Goal: Task Accomplishment & Management: Use online tool/utility

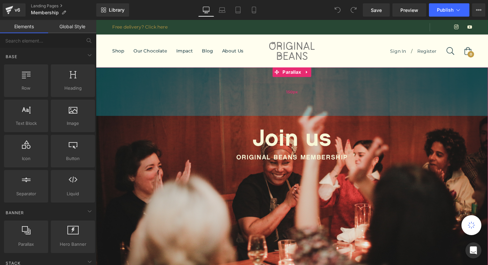
scroll to position [1610, 402]
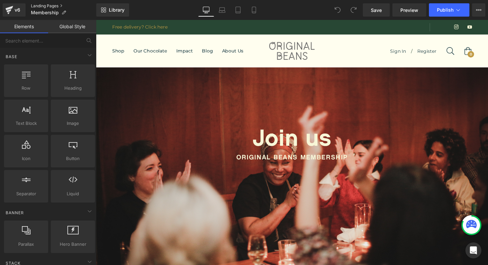
click at [44, 5] on link "Landing Pages" at bounding box center [63, 5] width 65 height 5
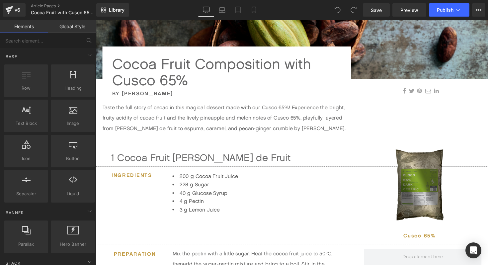
scroll to position [171, 0]
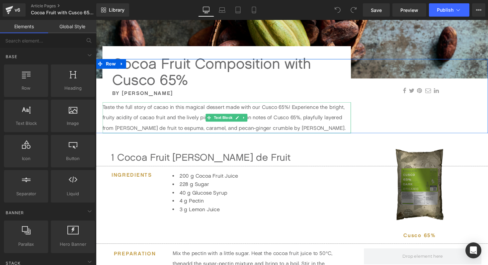
click at [168, 111] on p "Taste the full story of cacao in this magical dessert made with our Cusco 65%! …" at bounding box center [230, 120] width 255 height 32
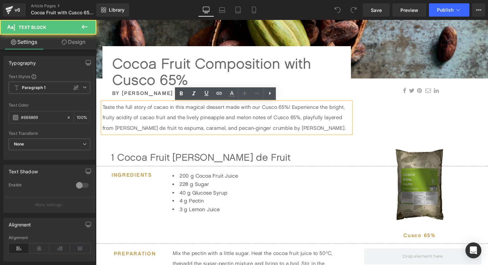
click at [117, 114] on p "Taste the full story of cacao in this magical dessert made with our Cusco 65%! …" at bounding box center [230, 120] width 255 height 32
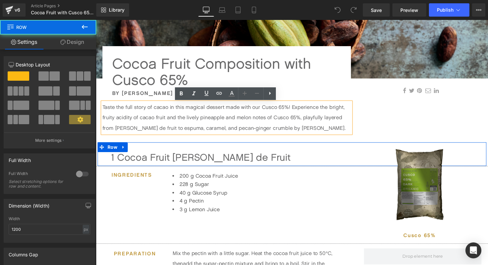
click at [247, 153] on div "1 Cocoa Fruit Pâte de Fruit Text Block Row" at bounding box center [297, 157] width 398 height 24
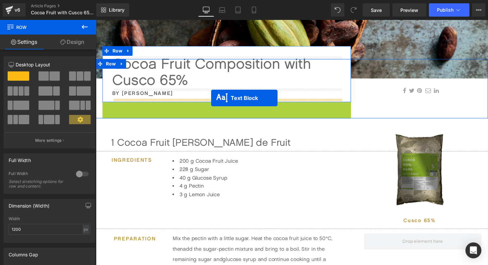
drag, startPoint x: 211, startPoint y: 121, endPoint x: 214, endPoint y: 100, distance: 21.1
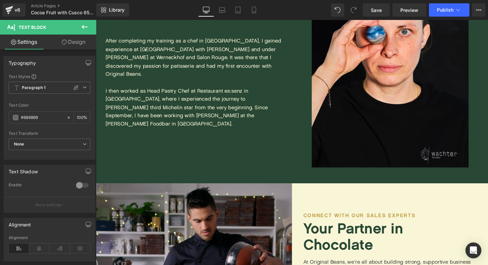
scroll to position [1269, 0]
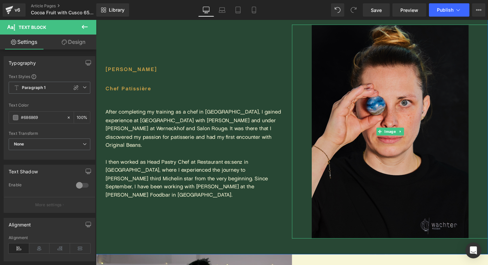
click at [351, 103] on img at bounding box center [397, 134] width 161 height 219
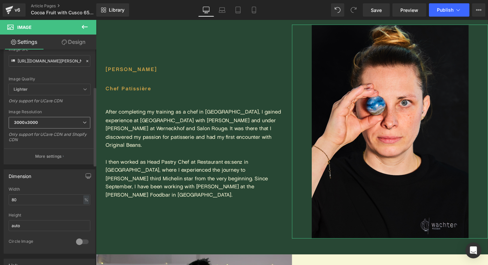
scroll to position [105, 0]
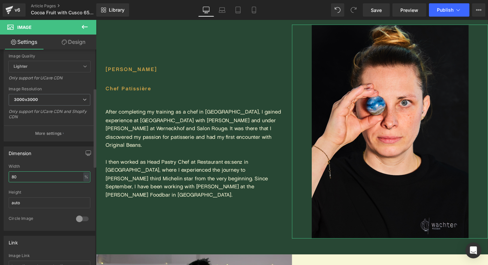
click at [31, 173] on input "80" at bounding box center [50, 176] width 82 height 11
click at [27, 176] on input "80" at bounding box center [50, 176] width 82 height 11
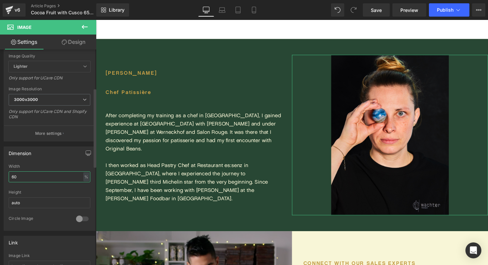
scroll to position [1241, 0]
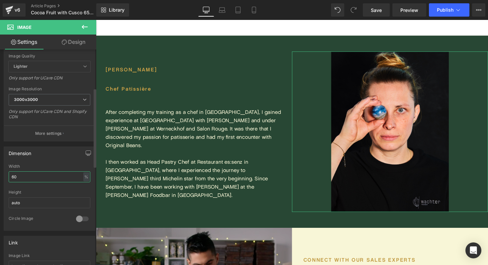
click at [20, 177] on input "60" at bounding box center [50, 176] width 82 height 11
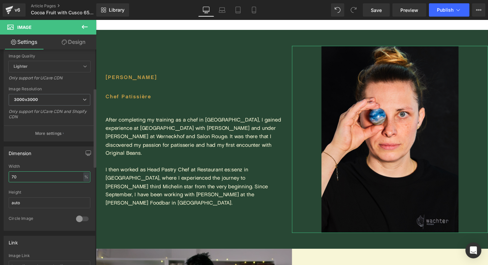
scroll to position [1255, 0]
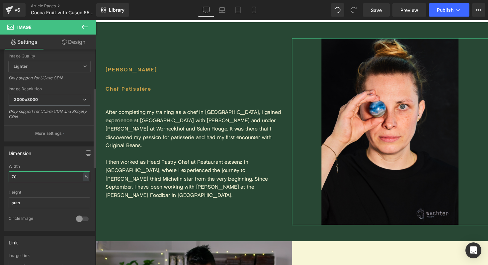
click at [22, 178] on input "70" at bounding box center [50, 176] width 82 height 11
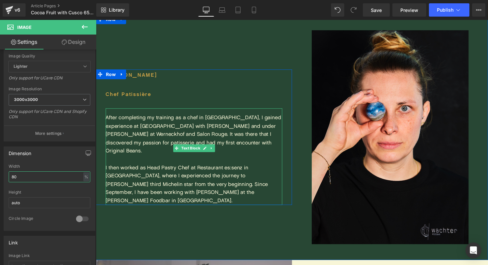
scroll to position [1266, 0]
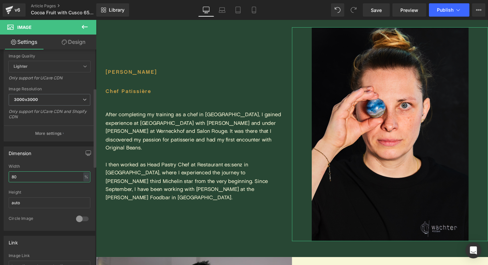
click at [39, 176] on input "80" at bounding box center [50, 176] width 82 height 11
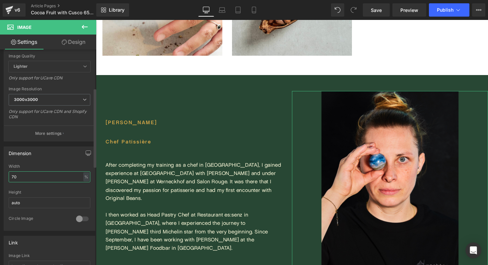
scroll to position [1252, 0]
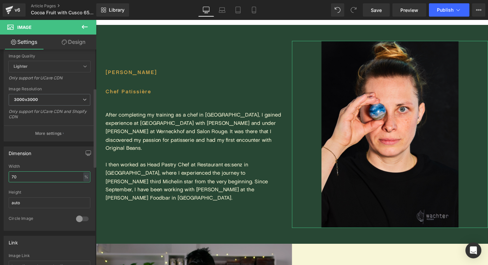
type input "7"
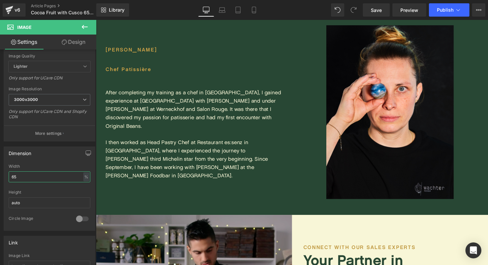
scroll to position [1266, 0]
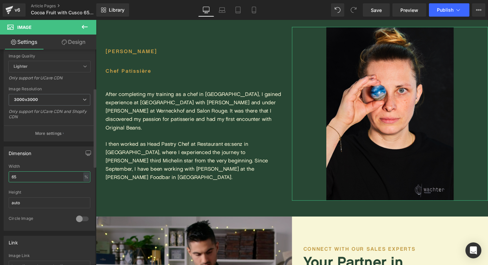
click at [30, 177] on input "65" at bounding box center [50, 176] width 82 height 11
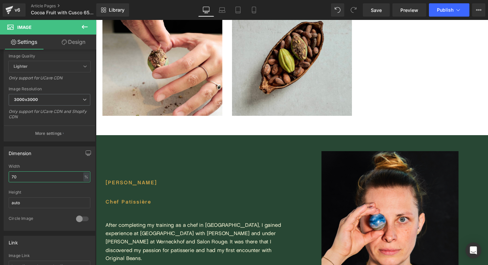
scroll to position [797, 0]
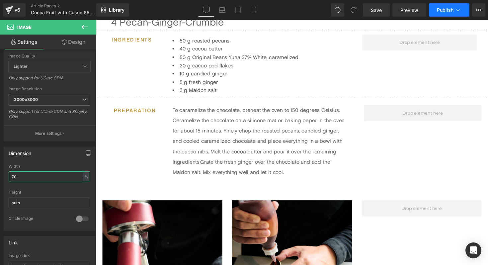
type input "70"
click at [457, 14] on button "Publish" at bounding box center [449, 9] width 41 height 13
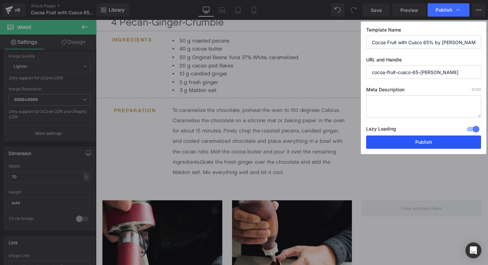
click at [376, 145] on button "Publish" at bounding box center [423, 141] width 115 height 13
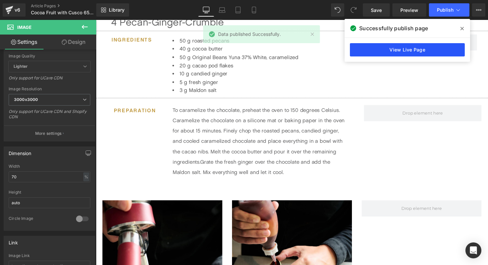
click at [410, 48] on link "View Live Page" at bounding box center [407, 49] width 115 height 13
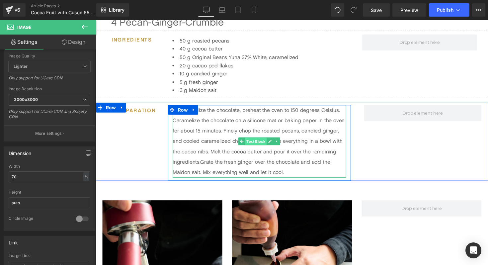
click at [261, 143] on span "Text Block" at bounding box center [260, 145] width 22 height 8
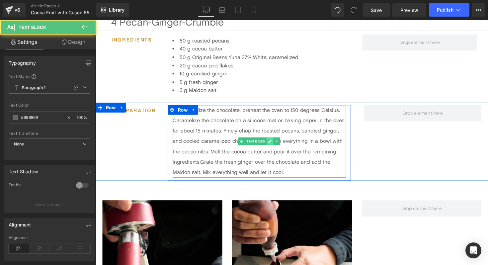
click at [276, 145] on icon at bounding box center [275, 144] width 4 height 4
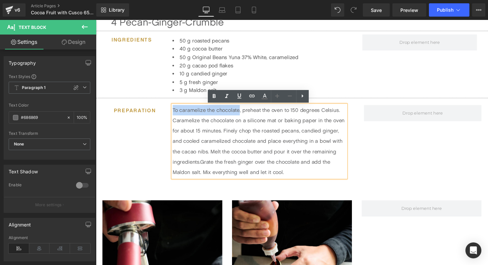
drag, startPoint x: 244, startPoint y: 114, endPoint x: 175, endPoint y: 112, distance: 69.1
click at [175, 112] on p "To caramelize the chocolate, preheat the oven to 150 degrees Celsius. Carameliz…" at bounding box center [264, 144] width 178 height 74
copy p "To caramelize the chocolate"
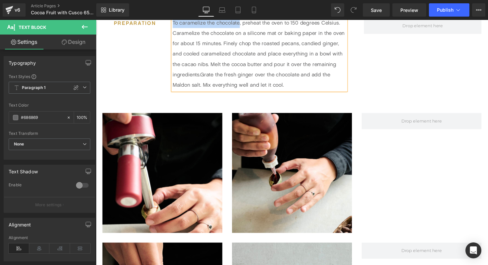
scroll to position [847, 0]
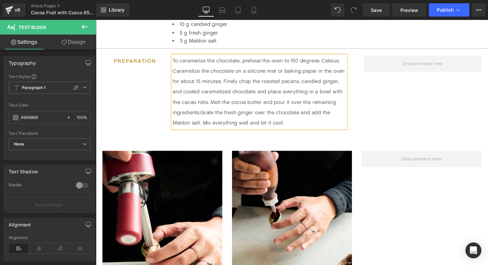
click at [261, 114] on span "Grate the fresh ginger over the chocolate and add the Maldon salt. Mix everythi…" at bounding box center [255, 120] width 161 height 17
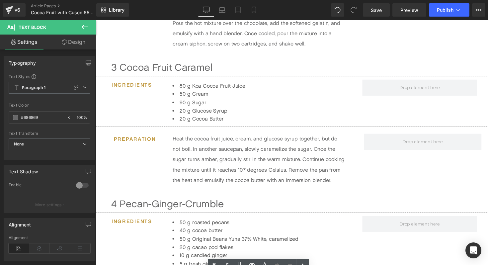
scroll to position [598, 0]
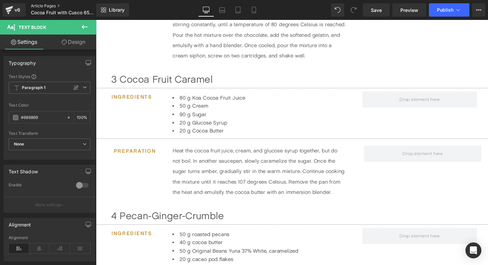
click at [47, 5] on link "Article Pages" at bounding box center [69, 5] width 76 height 5
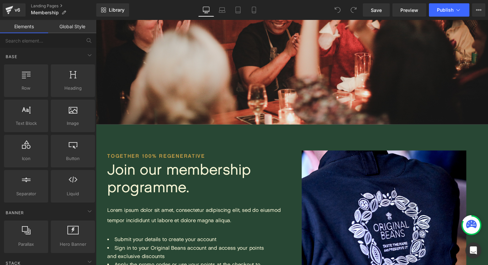
scroll to position [220, 0]
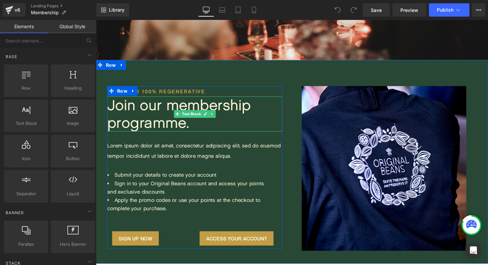
click at [196, 129] on div "Join our membership programme." at bounding box center [197, 116] width 179 height 36
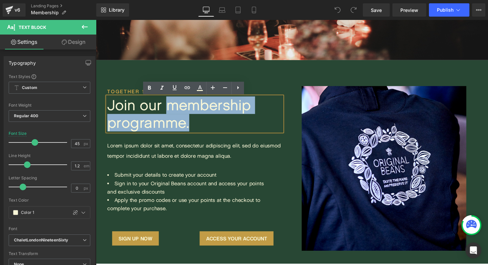
drag, startPoint x: 202, startPoint y: 127, endPoint x: 171, endPoint y: 112, distance: 34.0
click at [171, 112] on div "Join our membership programme." at bounding box center [197, 116] width 179 height 36
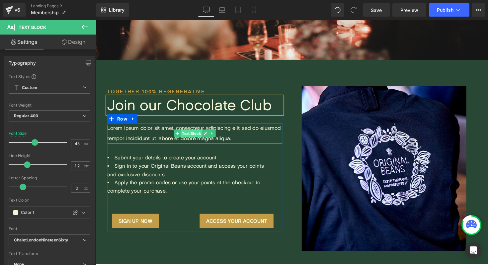
click at [195, 137] on span "Text Block" at bounding box center [194, 136] width 22 height 8
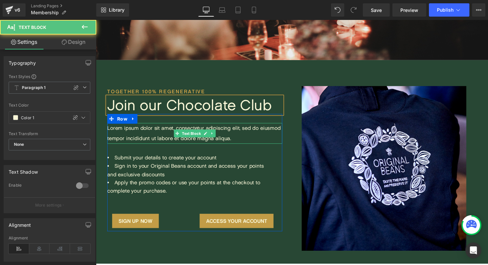
click at [239, 140] on p "Lorem ipsum dolor sit amet, consectetur adipiscing elit, sed do eiusmod tempor …" at bounding box center [197, 136] width 179 height 21
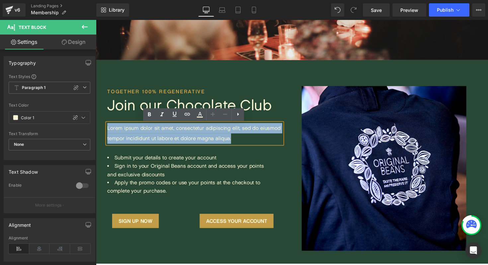
drag, startPoint x: 239, startPoint y: 144, endPoint x: 104, endPoint y: 133, distance: 135.6
click at [104, 133] on div "Together 100% Regenerative Heading Join our Chocolate Club Text Block Lorem ips…" at bounding box center [197, 162] width 199 height 149
paste div
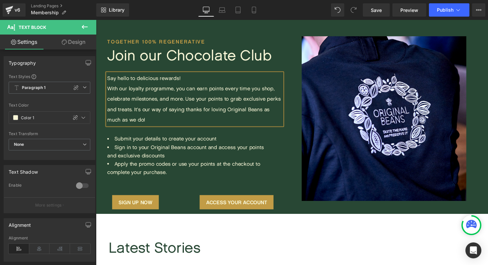
scroll to position [273, 0]
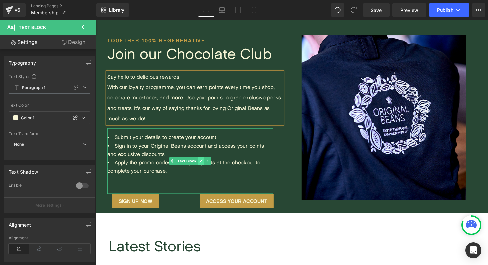
click at [204, 163] on icon at bounding box center [204, 164] width 4 height 4
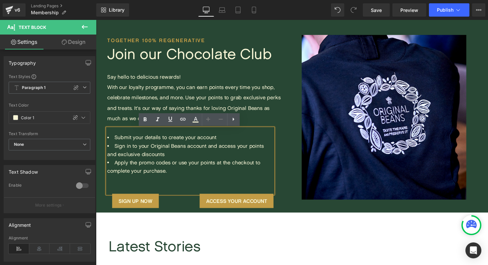
click at [174, 175] on li "Apply the promo codes or use your points at the checkout to complete your purch…" at bounding box center [193, 175] width 170 height 26
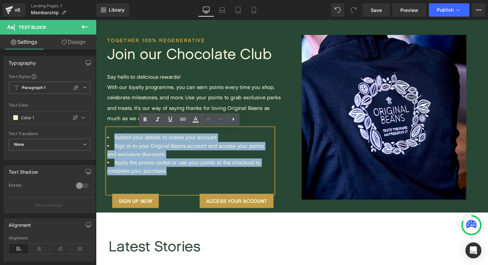
drag, startPoint x: 174, startPoint y: 175, endPoint x: 108, endPoint y: 134, distance: 76.9
click at [108, 134] on div "Submit your details to create your account Sign in to your Original Beans accou…" at bounding box center [193, 164] width 170 height 67
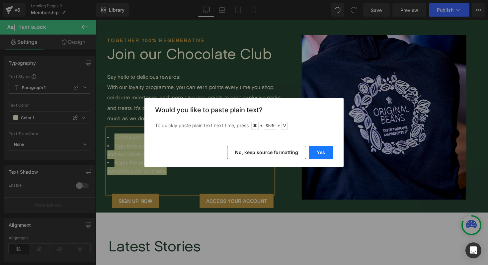
click at [323, 151] on button "Yes" at bounding box center [321, 152] width 24 height 13
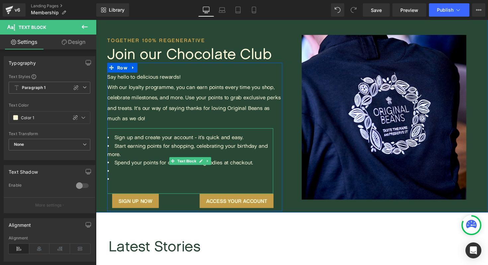
click at [127, 181] on li at bounding box center [193, 183] width 170 height 9
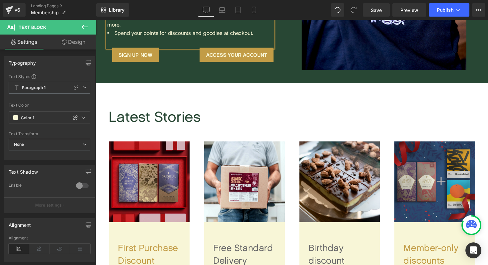
scroll to position [389, 0]
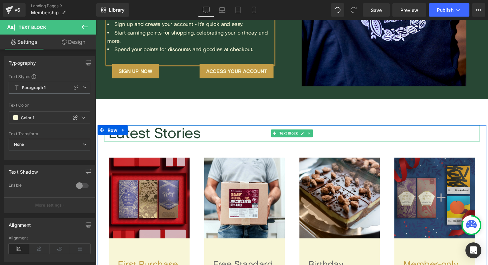
click at [240, 131] on p "Latest Stories" at bounding box center [299, 136] width 381 height 17
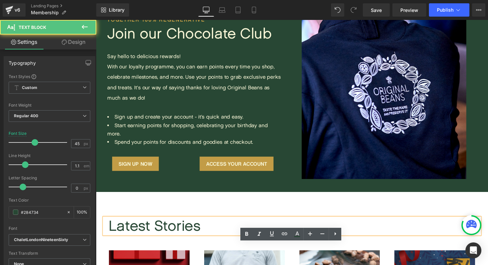
scroll to position [220, 0]
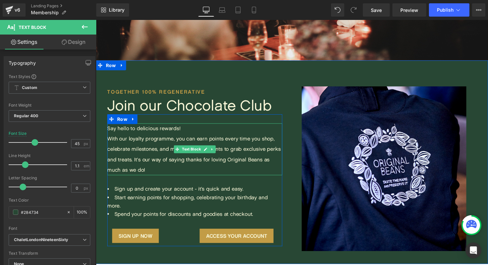
click at [262, 153] on p "With our loyalty programme, you can earn points every time you shop, celebrate …" at bounding box center [197, 157] width 179 height 43
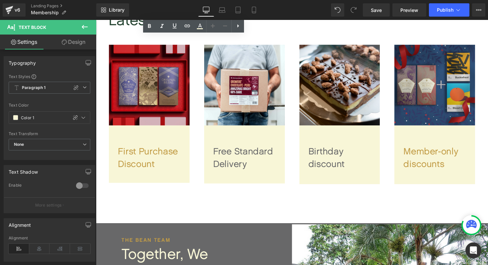
scroll to position [489, 0]
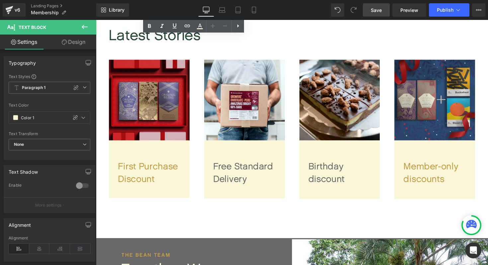
click at [374, 12] on span "Save" at bounding box center [376, 10] width 11 height 7
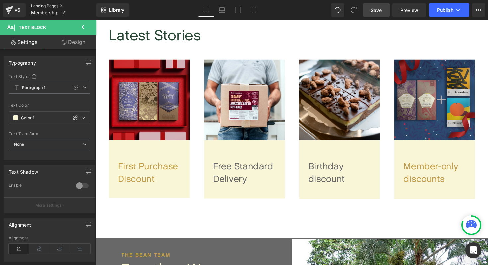
click at [46, 5] on link "Landing Pages" at bounding box center [63, 5] width 65 height 5
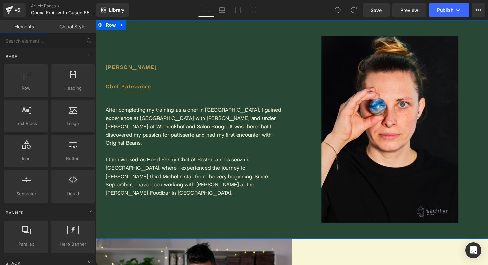
scroll to position [1258, 0]
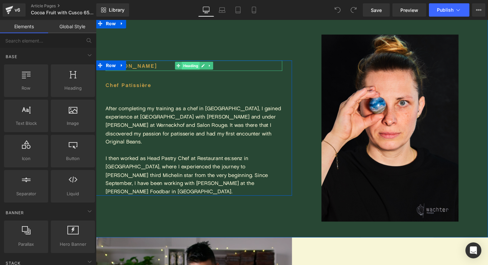
click at [193, 71] on span "Heading" at bounding box center [193, 67] width 18 height 8
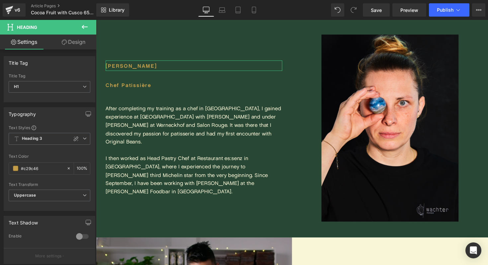
click at [78, 43] on link "Design" at bounding box center [73, 42] width 48 height 15
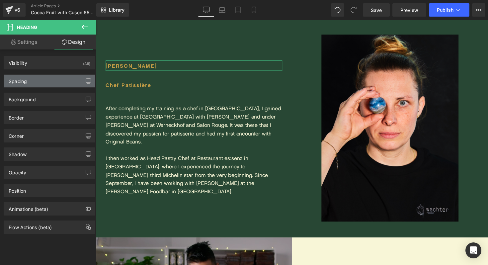
click at [52, 81] on div "Spacing" at bounding box center [49, 81] width 91 height 13
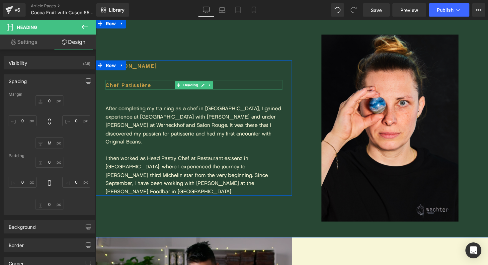
click at [194, 92] on div "Chef Patissière Heading" at bounding box center [196, 86] width 181 height 11
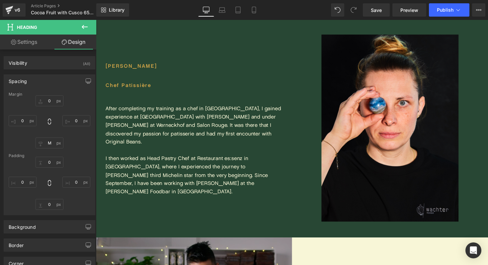
click at [82, 44] on link "Design" at bounding box center [73, 42] width 48 height 15
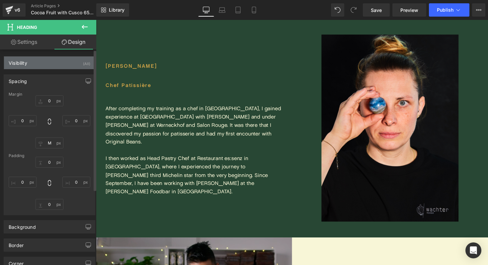
click at [56, 56] on div "Visibility (All)" at bounding box center [49, 62] width 91 height 13
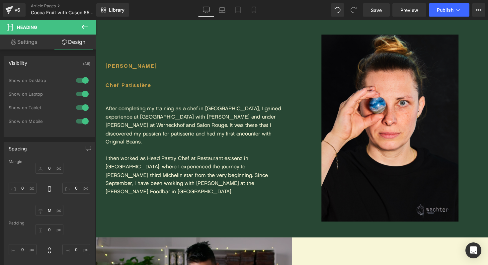
click at [78, 40] on link "Design" at bounding box center [73, 42] width 48 height 15
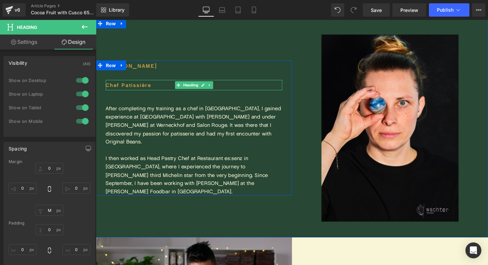
click at [144, 92] on h1 "Chef Patissière" at bounding box center [196, 86] width 181 height 11
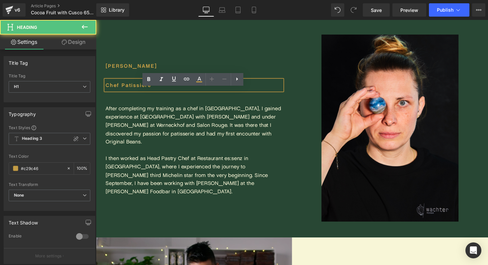
click at [84, 40] on link "Design" at bounding box center [73, 42] width 48 height 15
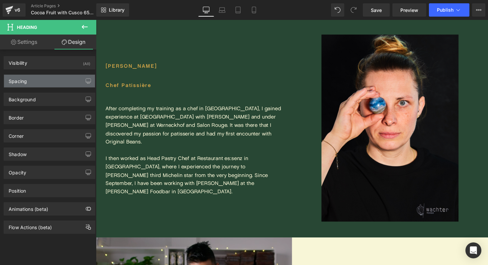
click at [40, 82] on div "Spacing" at bounding box center [49, 81] width 91 height 13
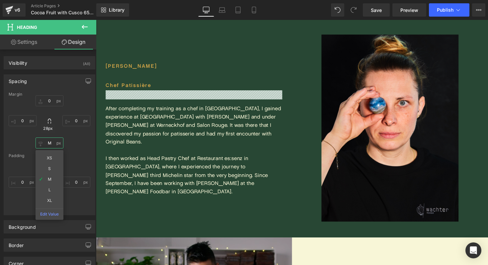
click at [54, 142] on input "M" at bounding box center [50, 142] width 28 height 11
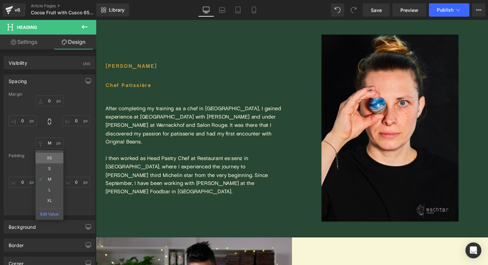
type input "XS"
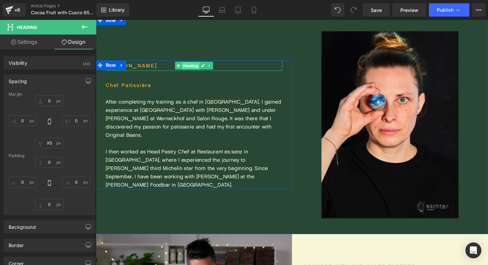
click at [192, 71] on span "Heading" at bounding box center [193, 67] width 18 height 8
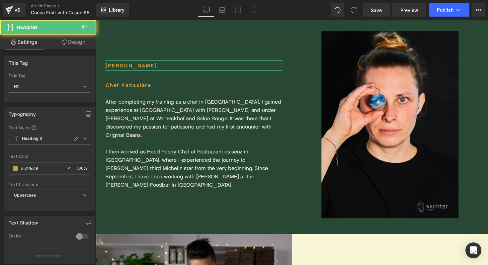
click at [76, 43] on link "Design" at bounding box center [73, 42] width 48 height 15
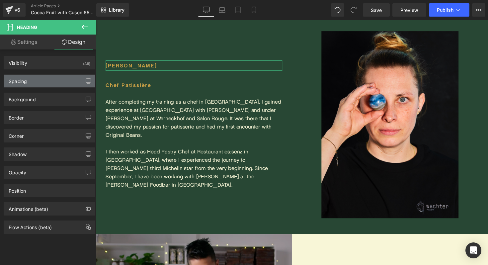
click at [63, 80] on div "Spacing" at bounding box center [49, 81] width 91 height 13
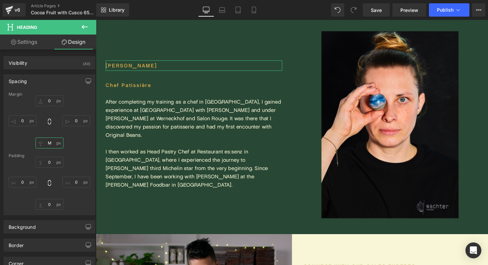
click at [51, 141] on input "M" at bounding box center [50, 142] width 28 height 11
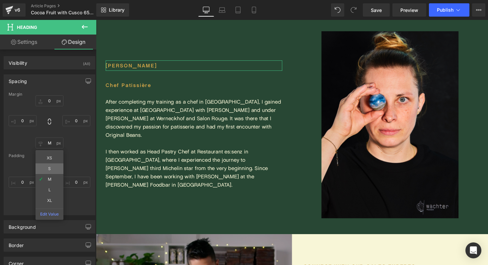
type input "S"
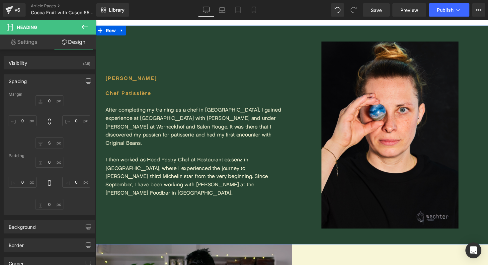
scroll to position [1250, 0]
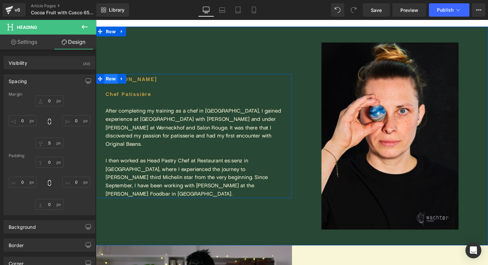
click at [114, 85] on span "Row" at bounding box center [112, 80] width 14 height 10
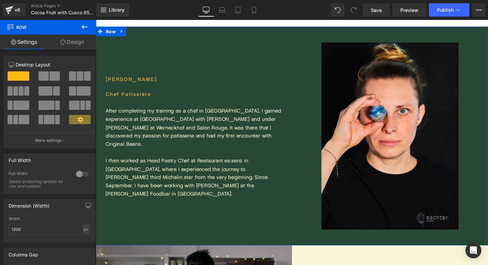
click at [126, 54] on div "Desiree Nieder Heading Chef Patissière Heading After completing my training as …" at bounding box center [196, 139] width 201 height 224
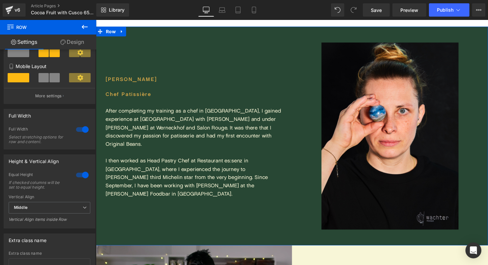
scroll to position [172, 0]
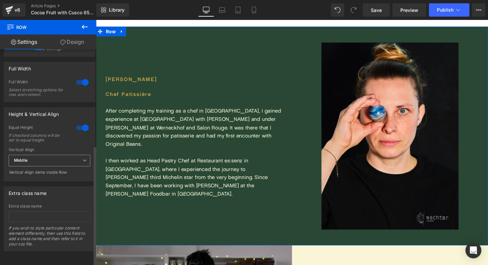
click at [68, 155] on span "Middle" at bounding box center [50, 161] width 82 height 12
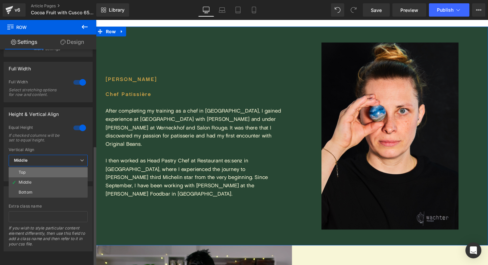
click at [55, 167] on li "Top" at bounding box center [48, 172] width 79 height 10
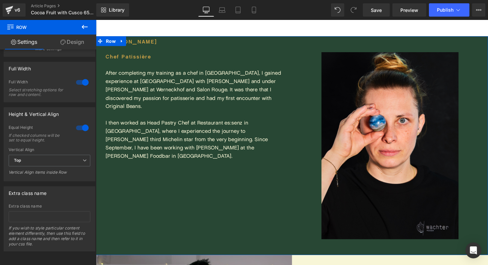
scroll to position [1241, 0]
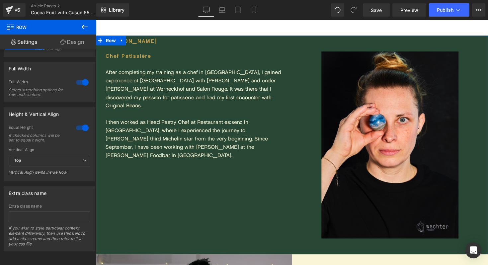
click at [71, 46] on link "Design" at bounding box center [72, 42] width 48 height 15
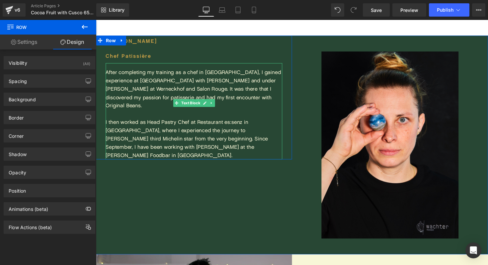
click at [173, 71] on div "After completing my training as a chef in Munich, I gained experience at Les De…" at bounding box center [196, 90] width 181 height 43
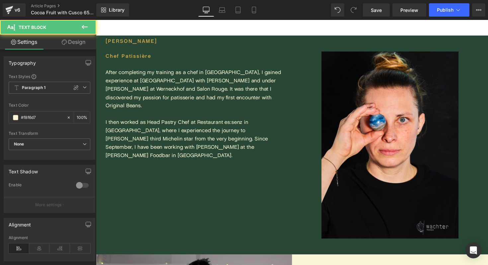
click at [76, 42] on link "Design" at bounding box center [73, 42] width 48 height 15
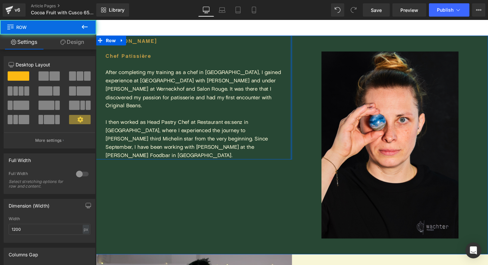
click at [296, 51] on div at bounding box center [296, 99] width 2 height 127
click at [68, 40] on link "Design" at bounding box center [72, 42] width 48 height 15
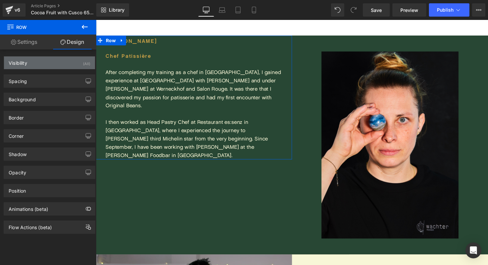
type input "0"
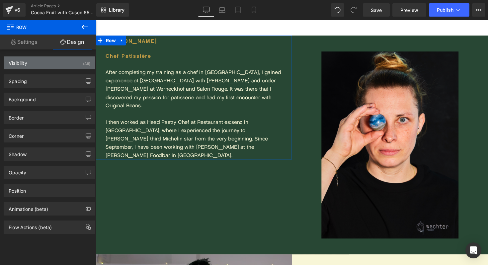
type input "0"
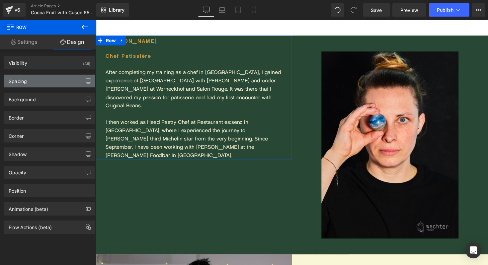
click at [49, 78] on div "Spacing" at bounding box center [49, 81] width 91 height 13
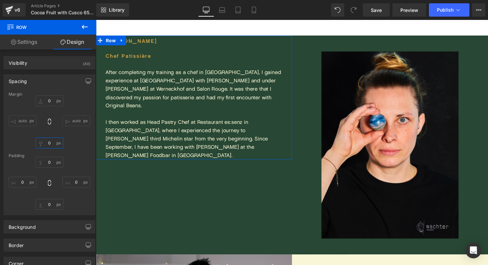
click at [51, 143] on input "0" at bounding box center [50, 142] width 28 height 11
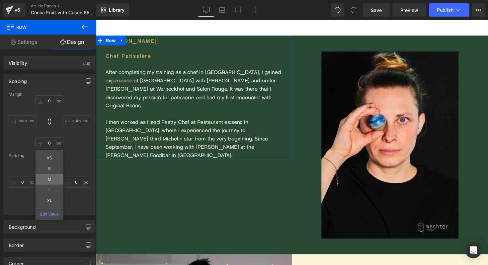
type input "M"
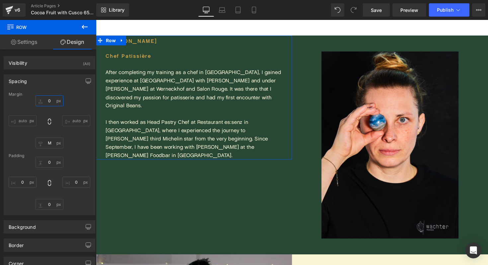
click at [51, 99] on input "0" at bounding box center [50, 100] width 28 height 11
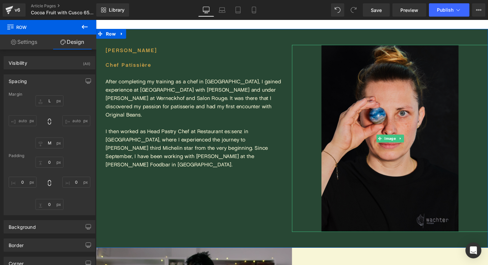
scroll to position [1248, 0]
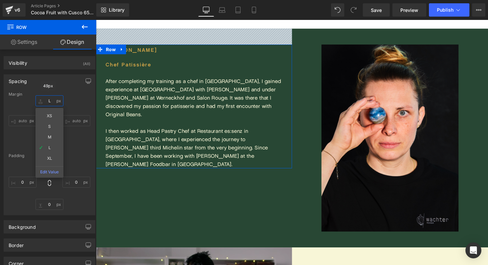
click at [52, 102] on input "L" at bounding box center [50, 100] width 28 height 11
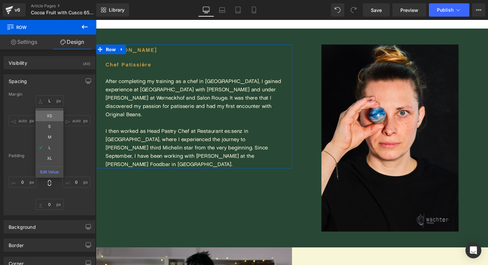
type input "XS"
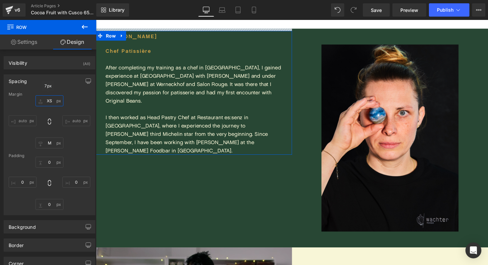
click at [49, 102] on input "XS" at bounding box center [50, 100] width 28 height 11
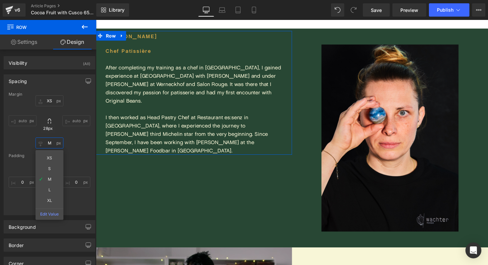
click at [51, 146] on input "M" at bounding box center [50, 142] width 28 height 11
type input "XS"
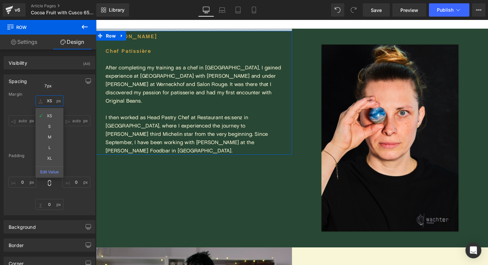
click at [49, 98] on input "XS" at bounding box center [50, 100] width 28 height 11
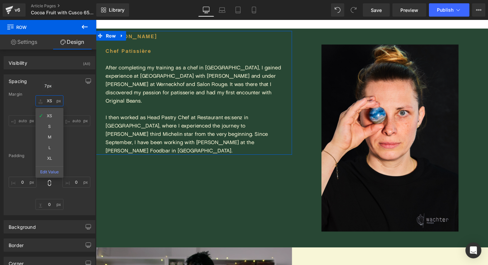
click at [50, 98] on input "XS" at bounding box center [50, 100] width 28 height 11
type input "X"
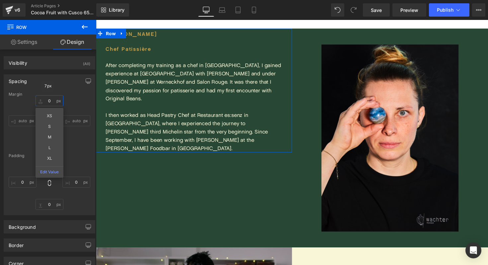
type input "0"
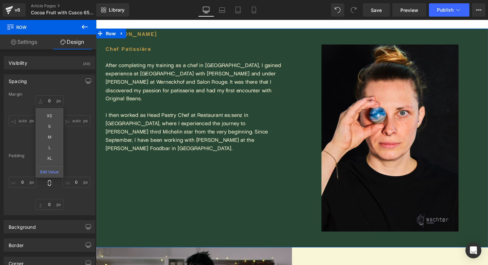
click at [247, 191] on div "Desiree Nieder Heading Chef Patissière Heading After completing my training as …" at bounding box center [196, 141] width 201 height 224
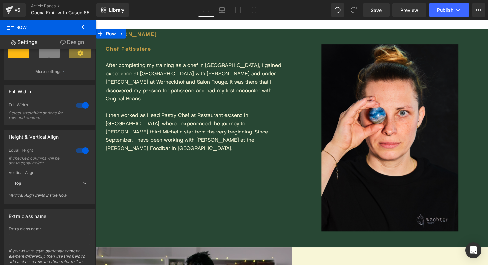
scroll to position [143, 0]
click at [75, 182] on span "Top" at bounding box center [50, 183] width 82 height 12
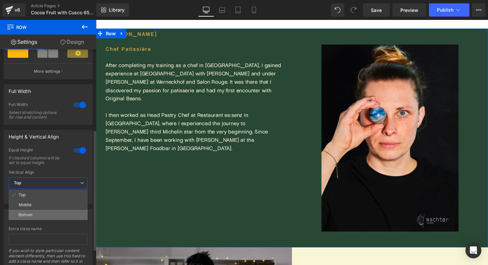
click at [62, 217] on li "Bottom" at bounding box center [48, 215] width 79 height 10
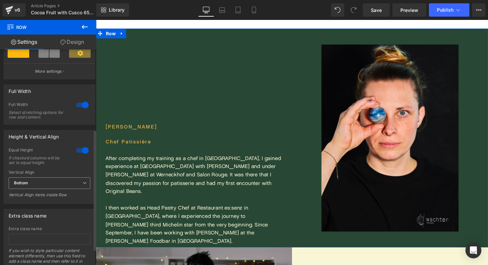
click at [62, 188] on span "Bottom" at bounding box center [50, 183] width 82 height 12
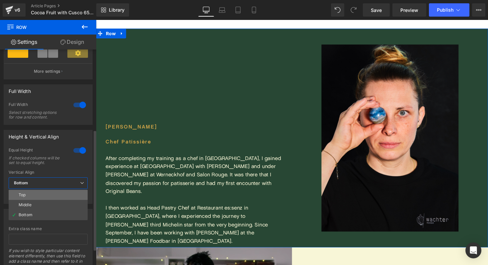
click at [58, 198] on li "Top" at bounding box center [48, 195] width 79 height 10
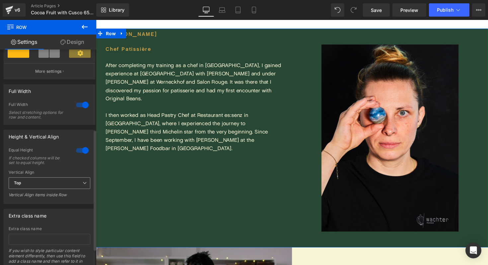
click at [59, 182] on span "Top" at bounding box center [50, 183] width 82 height 12
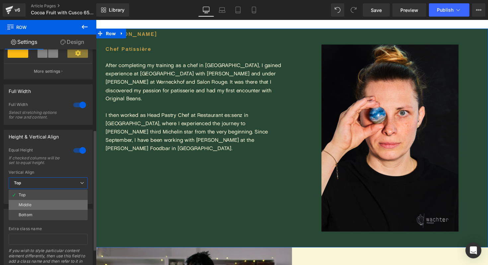
click at [60, 203] on li "Middle" at bounding box center [48, 205] width 79 height 10
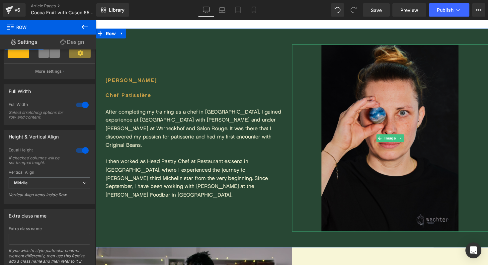
click at [362, 116] on img at bounding box center [397, 141] width 141 height 192
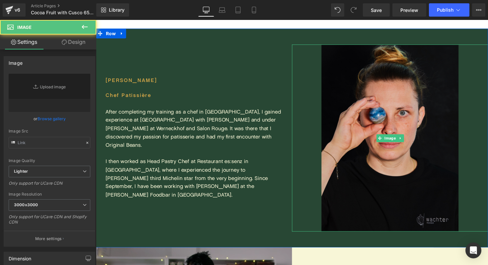
type input "https://photos.smugmug.com/Private-pictures/Webshop-Selection-/n-zNtkKc/Recipes…"
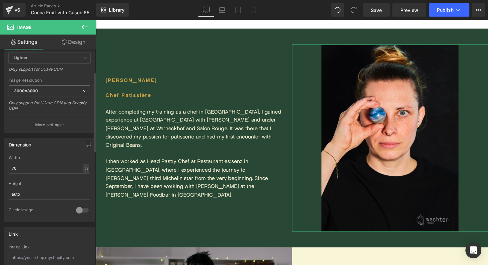
scroll to position [156, 0]
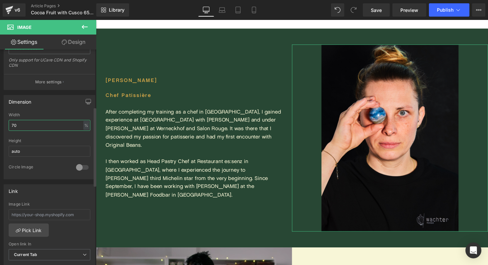
click at [25, 129] on input "70" at bounding box center [50, 125] width 82 height 11
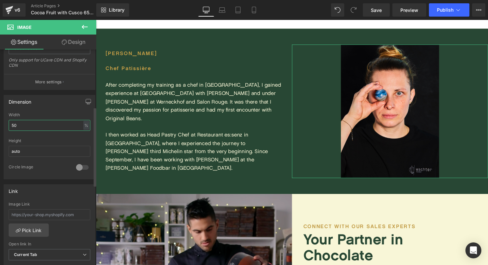
click at [28, 124] on input "50" at bounding box center [50, 125] width 82 height 11
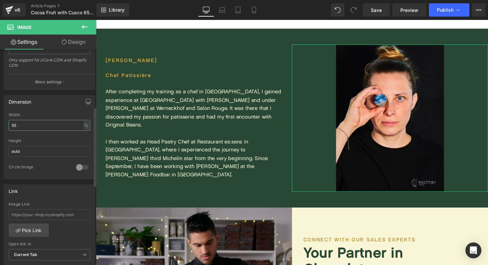
click at [21, 123] on input "55" at bounding box center [50, 125] width 82 height 11
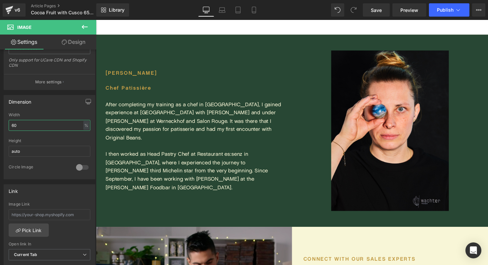
scroll to position [1230, 0]
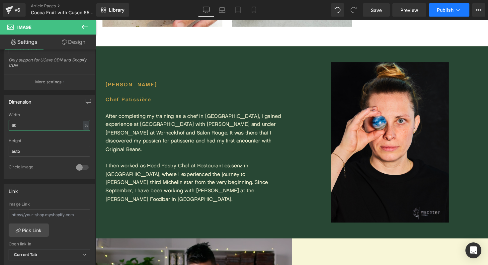
type input "60"
click at [463, 10] on button "Publish" at bounding box center [449, 9] width 41 height 13
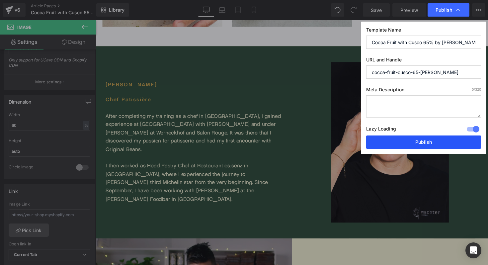
click at [378, 143] on button "Publish" at bounding box center [423, 141] width 115 height 13
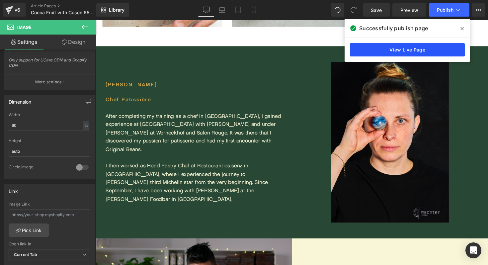
click at [405, 51] on link "View Live Page" at bounding box center [407, 49] width 115 height 13
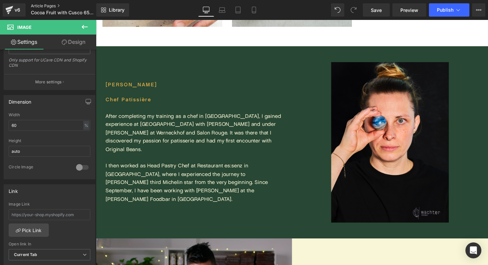
click at [42, 6] on link "Article Pages" at bounding box center [69, 5] width 76 height 5
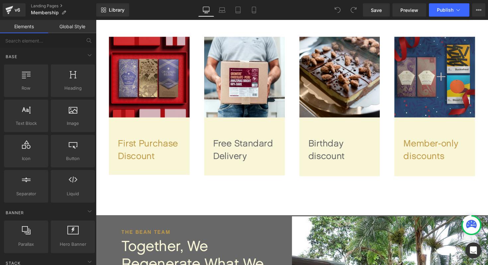
scroll to position [512, 0]
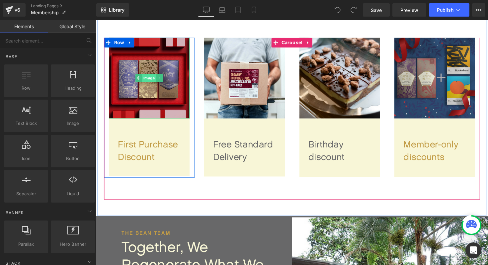
click at [148, 76] on span "Image" at bounding box center [150, 80] width 14 height 8
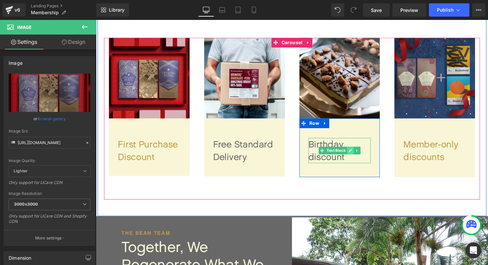
click at [356, 154] on icon at bounding box center [356, 153] width 3 height 3
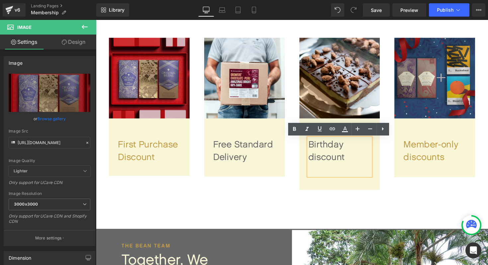
click at [344, 165] on div "Birthday discount" at bounding box center [346, 160] width 64 height 39
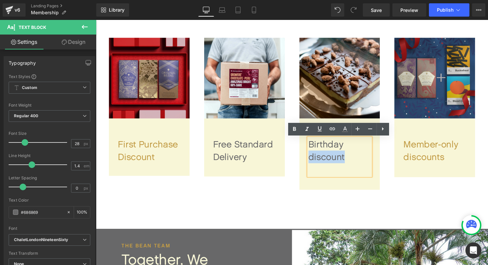
drag, startPoint x: 358, startPoint y: 164, endPoint x: 316, endPoint y: 164, distance: 42.5
click at [316, 164] on div "Birthday discount" at bounding box center [346, 160] width 64 height 39
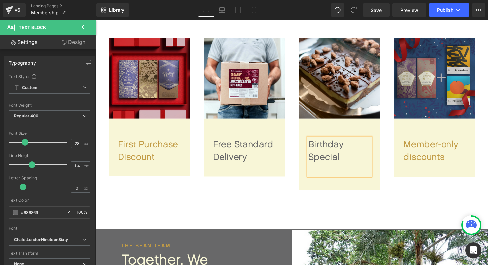
click at [315, 179] on div "Birthday Special" at bounding box center [346, 160] width 64 height 39
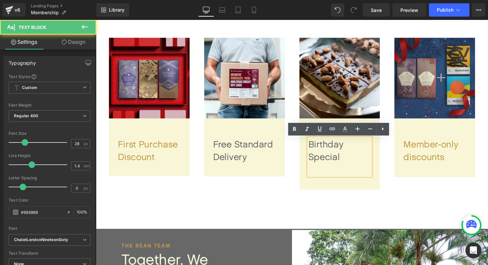
click at [325, 177] on div "Birthday Special" at bounding box center [346, 160] width 64 height 39
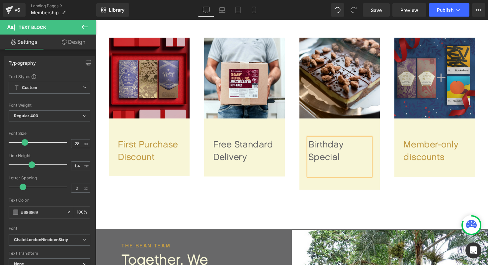
click at [319, 197] on div "Image Birthday Special Text Block Row Row" at bounding box center [346, 118] width 93 height 160
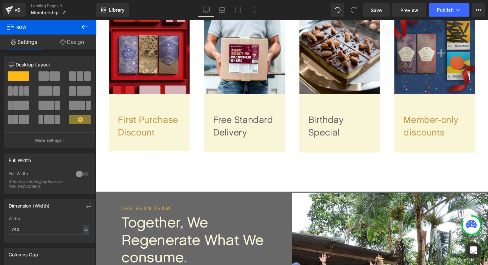
scroll to position [516, 0]
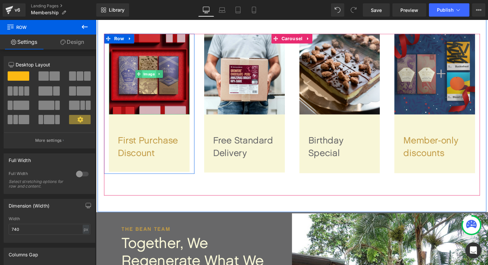
click at [149, 74] on span "Image" at bounding box center [150, 76] width 14 height 8
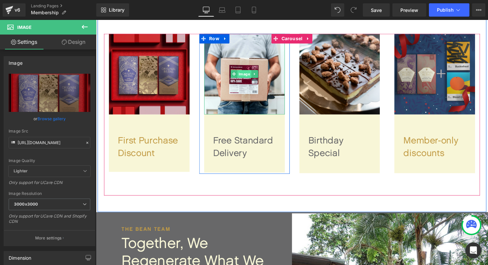
click at [249, 77] on span "Image" at bounding box center [248, 75] width 14 height 8
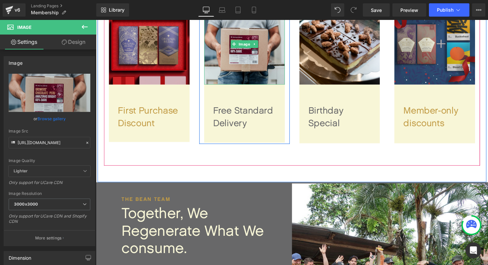
scroll to position [492, 0]
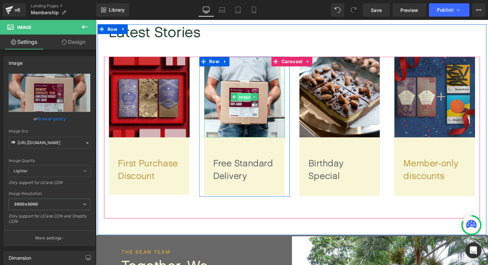
click at [248, 97] on span "Image" at bounding box center [248, 99] width 14 height 8
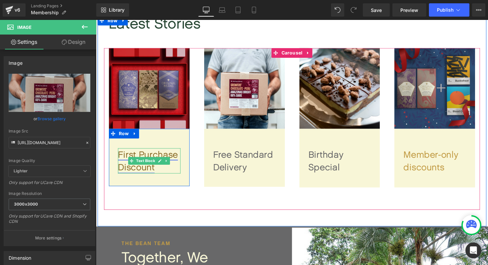
scroll to position [503, 0]
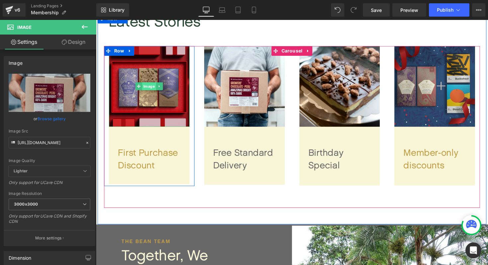
click at [151, 90] on span "Image" at bounding box center [150, 88] width 14 height 8
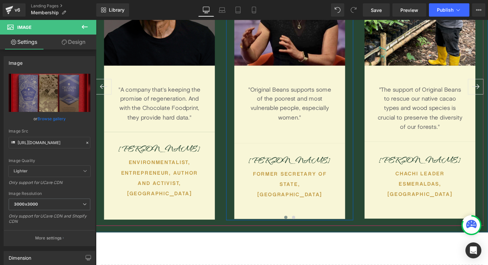
scroll to position [981, 0]
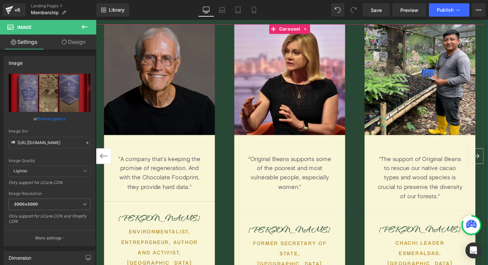
click at [104, 155] on button "‹" at bounding box center [104, 159] width 16 height 16
click at [488, 156] on button "›" at bounding box center [485, 159] width 16 height 16
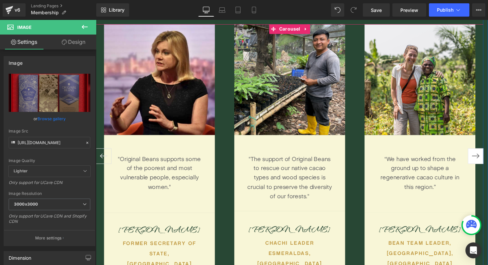
click at [488, 156] on button "›" at bounding box center [485, 159] width 16 height 16
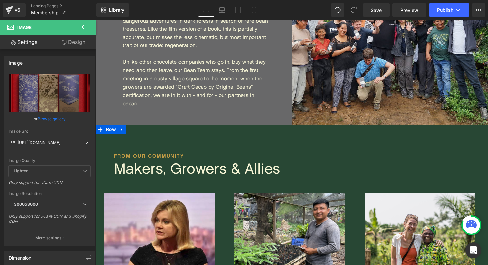
scroll to position [808, 0]
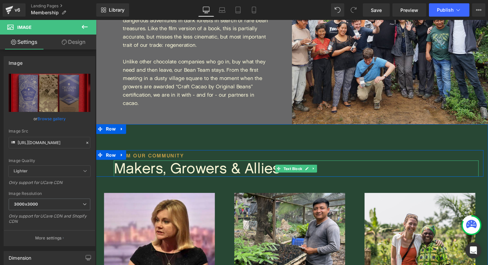
click at [198, 160] on h1 "From our community" at bounding box center [301, 158] width 374 height 11
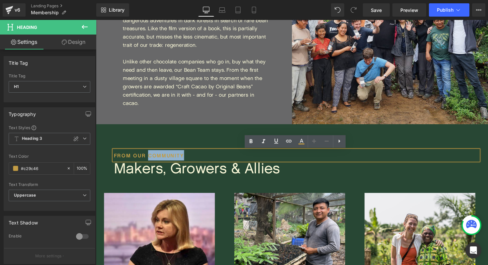
drag, startPoint x: 190, startPoint y: 159, endPoint x: 151, endPoint y: 158, distance: 38.5
click at [151, 158] on h1 "From our community" at bounding box center [301, 158] width 374 height 11
click at [270, 178] on p "Makers, Growers & Allies" at bounding box center [301, 172] width 374 height 17
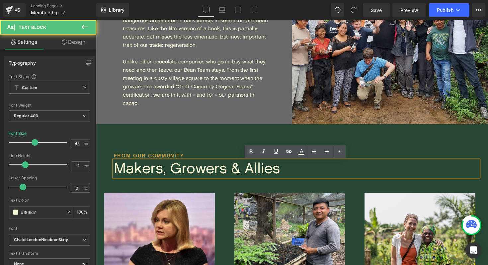
click at [287, 176] on p "Makers, Growers & Allies" at bounding box center [301, 172] width 374 height 17
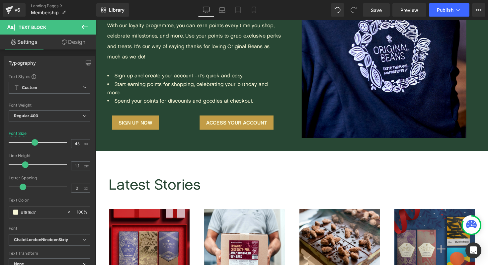
scroll to position [330, 0]
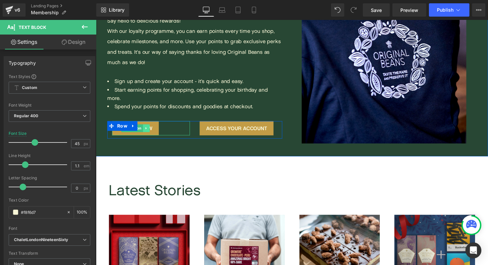
click at [148, 132] on icon at bounding box center [148, 131] width 4 height 4
click at [144, 132] on icon at bounding box center [144, 131] width 4 height 4
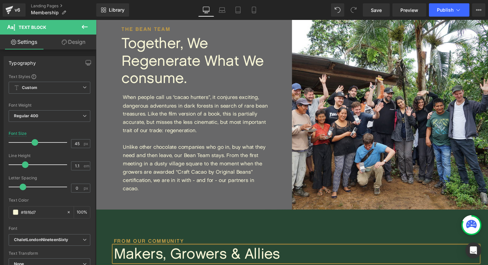
scroll to position [750, 0]
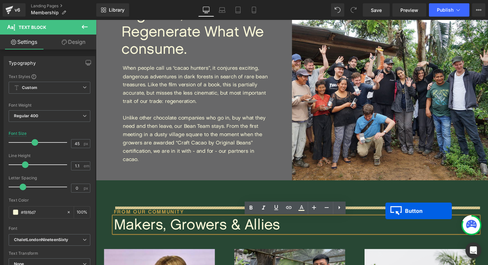
drag, startPoint x: 126, startPoint y: 147, endPoint x: 392, endPoint y: 216, distance: 275.7
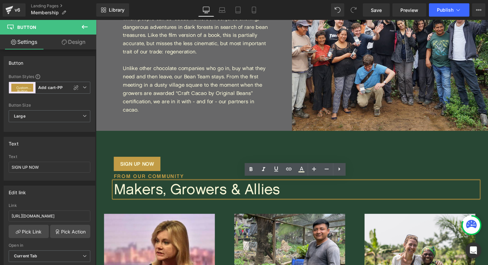
scroll to position [805, 0]
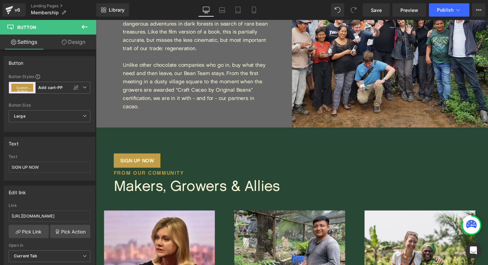
click at [82, 27] on icon at bounding box center [85, 27] width 6 height 4
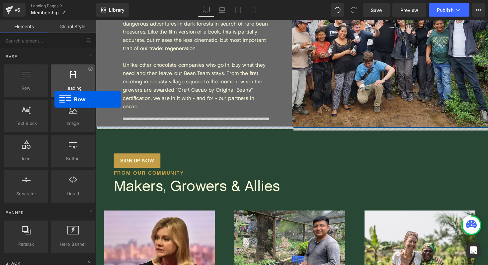
drag, startPoint x: 30, startPoint y: 81, endPoint x: 54, endPoint y: 80, distance: 24.9
click at [54, 80] on div "Row rows, columns, layouts, div Heading headings, titles, h1,h2,h3,h4,h5,h6 Tex…" at bounding box center [50, 133] width 94 height 141
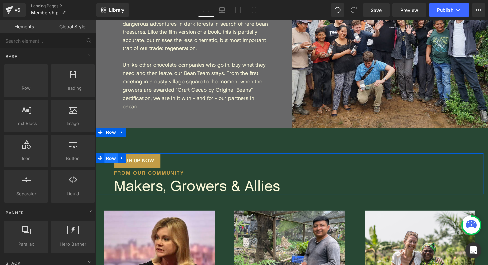
click at [112, 163] on span "Row" at bounding box center [112, 162] width 14 height 10
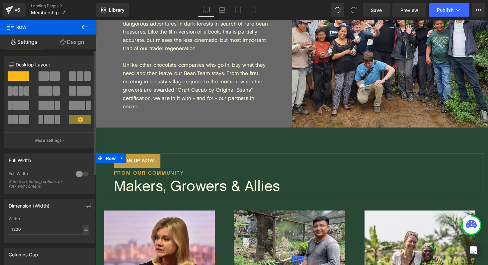
click at [46, 93] on span at bounding box center [46, 90] width 14 height 9
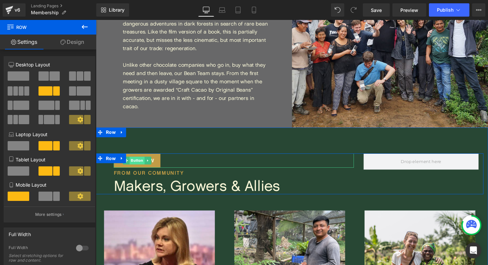
scroll to position [1626, 402]
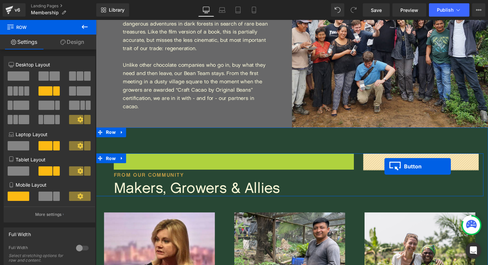
drag, startPoint x: 130, startPoint y: 165, endPoint x: 391, endPoint y: 170, distance: 261.7
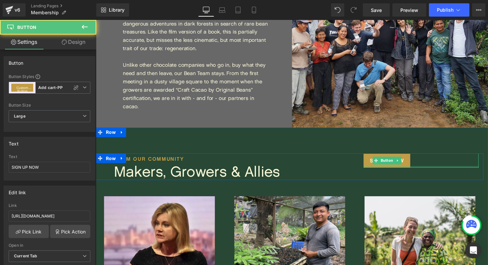
scroll to position [1610, 402]
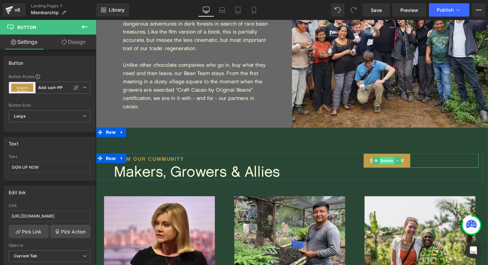
click at [394, 166] on span "Button" at bounding box center [394, 164] width 15 height 8
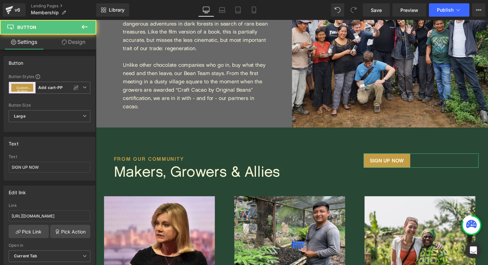
click at [66, 42] on link "Design" at bounding box center [73, 42] width 48 height 15
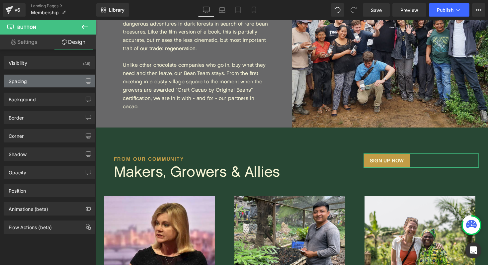
click at [62, 84] on div "Spacing" at bounding box center [49, 81] width 91 height 13
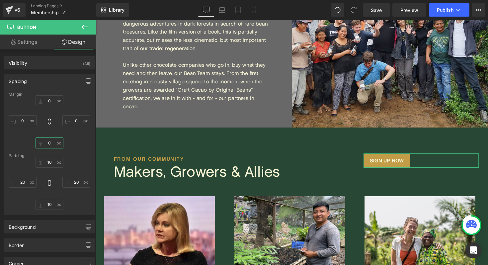
click at [53, 141] on input "0" at bounding box center [50, 142] width 28 height 11
click at [49, 95] on input "0" at bounding box center [50, 100] width 28 height 11
type input "M"
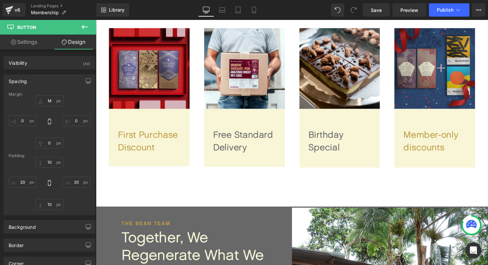
scroll to position [504, 0]
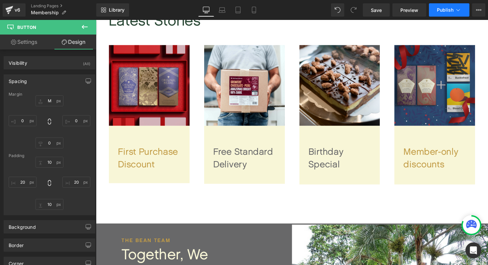
click at [454, 9] on button "Publish" at bounding box center [449, 9] width 41 height 13
click at [376, 15] on link "Save" at bounding box center [376, 9] width 27 height 13
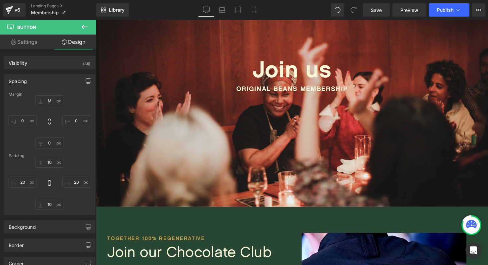
scroll to position [67, 0]
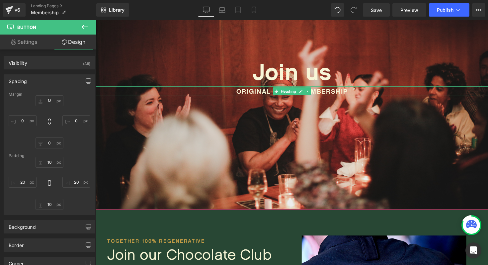
click at [341, 93] on h1 "Original Beans membership" at bounding box center [297, 93] width 402 height 10
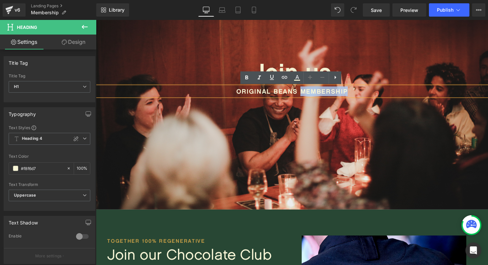
drag, startPoint x: 358, startPoint y: 93, endPoint x: 308, endPoint y: 93, distance: 49.8
click at [308, 93] on h1 "Original Beans membership" at bounding box center [297, 93] width 402 height 10
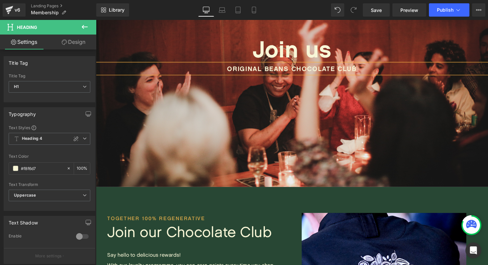
scroll to position [98, 0]
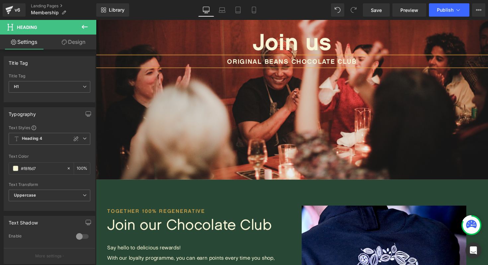
click at [343, 115] on div at bounding box center [297, 76] width 402 height 213
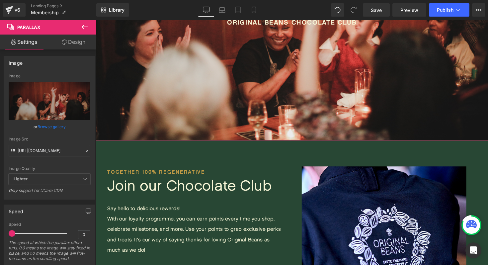
scroll to position [144, 0]
